Goal: Find specific page/section: Find specific page/section

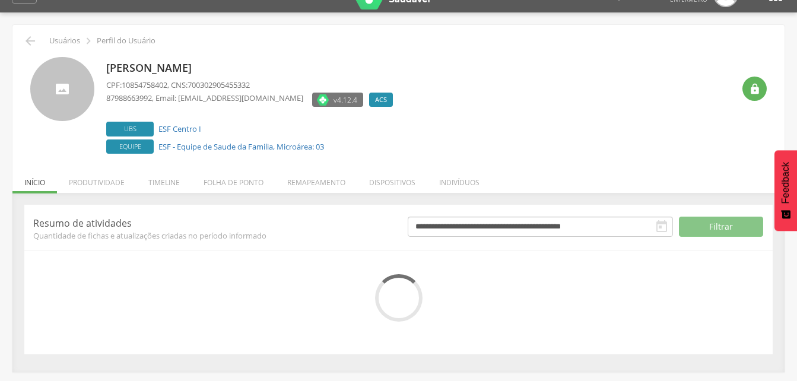
scroll to position [36, 0]
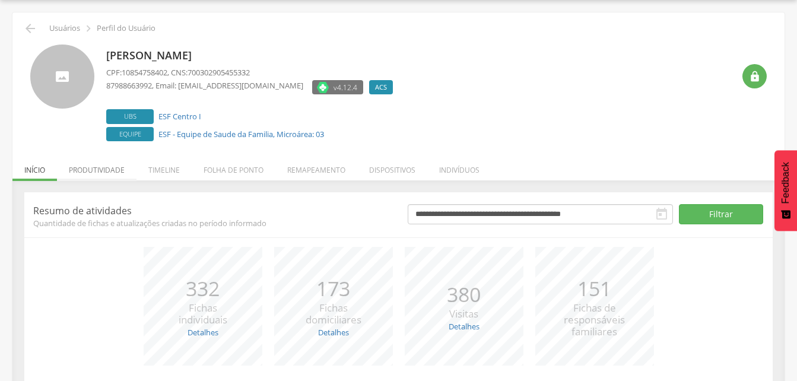
click at [103, 171] on li "Produtividade" at bounding box center [97, 167] width 80 height 28
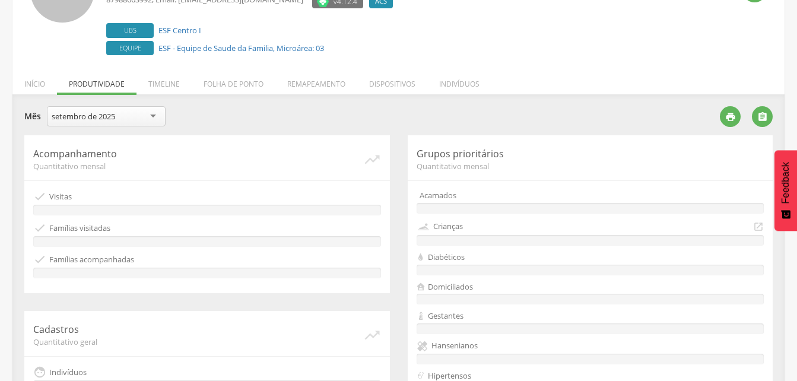
scroll to position [95, 0]
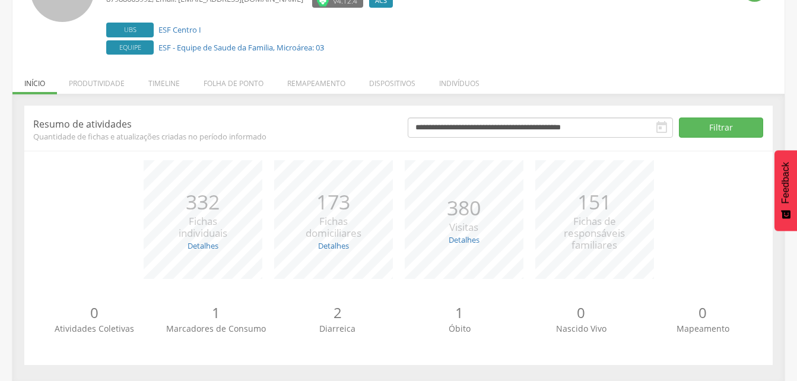
scroll to position [125, 0]
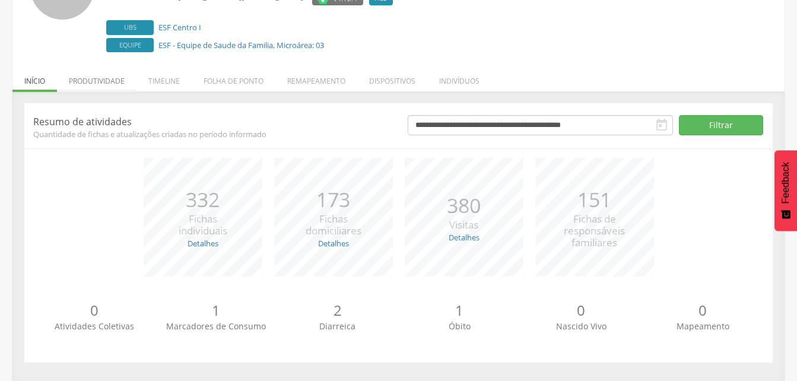
click at [106, 77] on li "Produtividade" at bounding box center [97, 78] width 80 height 28
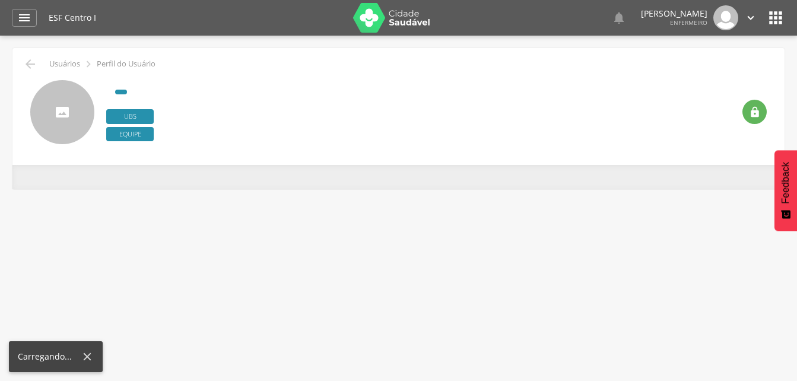
scroll to position [36, 0]
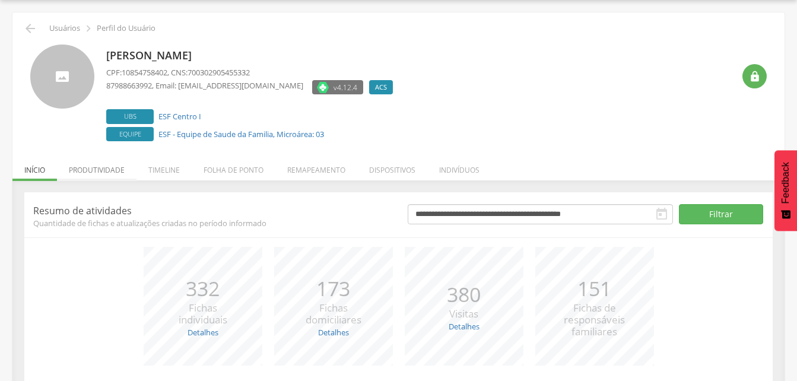
click at [70, 170] on li "Produtividade" at bounding box center [97, 167] width 80 height 28
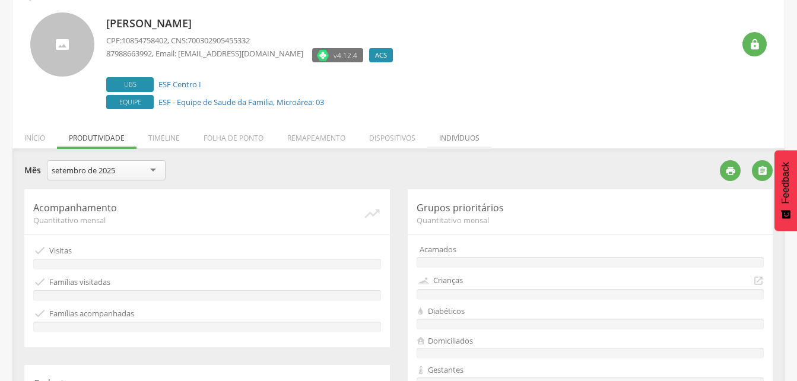
scroll to position [95, 0]
